Goal: Task Accomplishment & Management: Use online tool/utility

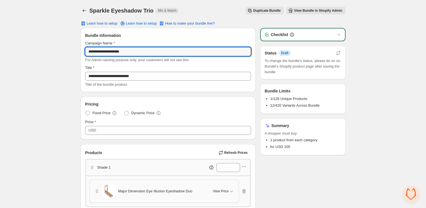
type input "**********"
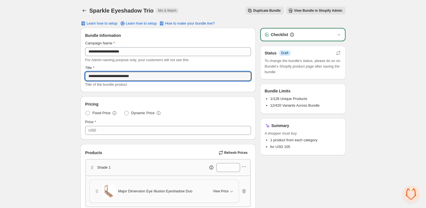
paste input "text"
type input "**********"
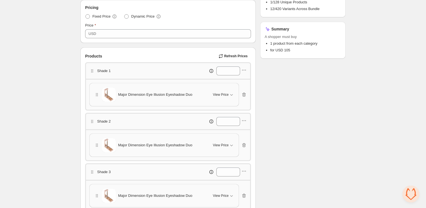
scroll to position [97, 0]
click at [244, 98] on div "Major Dimension Eye Illusion Eyeshadow Duo View Price Cancel Apply Select All M…" at bounding box center [168, 93] width 158 height 23
click at [244, 93] on icon "button" at bounding box center [244, 94] width 6 height 6
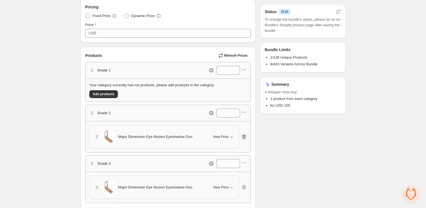
click at [244, 140] on button "button" at bounding box center [244, 137] width 7 height 7
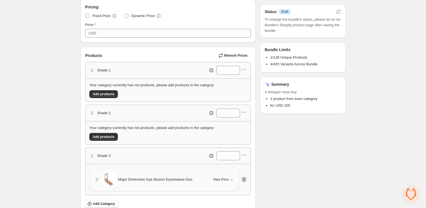
click at [245, 180] on icon "button" at bounding box center [245, 180] width 4 height 4
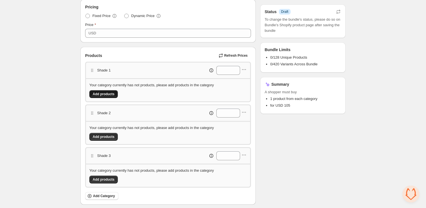
click at [111, 95] on span "Add products" at bounding box center [104, 94] width 22 height 4
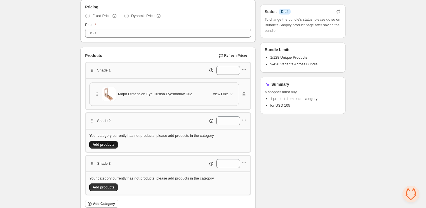
click at [103, 143] on span "Add products" at bounding box center [104, 145] width 22 height 4
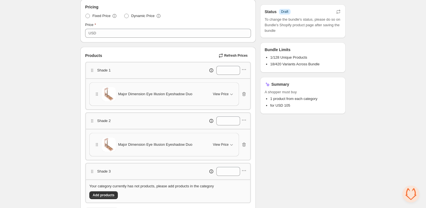
scroll to position [163, 0]
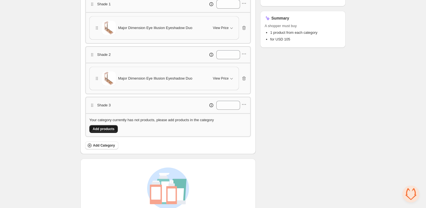
click at [104, 130] on span "Add products" at bounding box center [104, 129] width 22 height 4
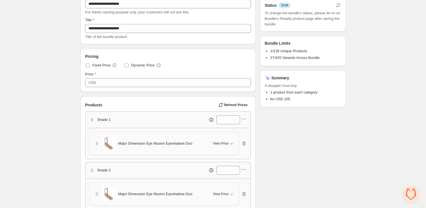
scroll to position [37, 0]
